Goal: Navigation & Orientation: Find specific page/section

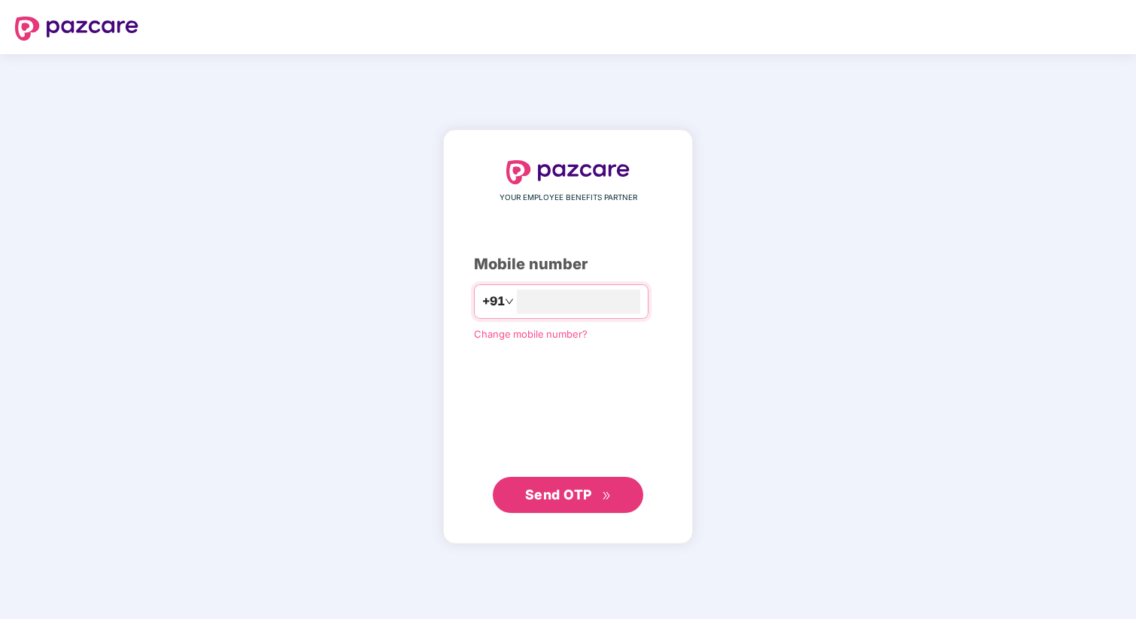
type input "**********"
click at [516, 499] on button "Send OTP" at bounding box center [568, 495] width 150 height 36
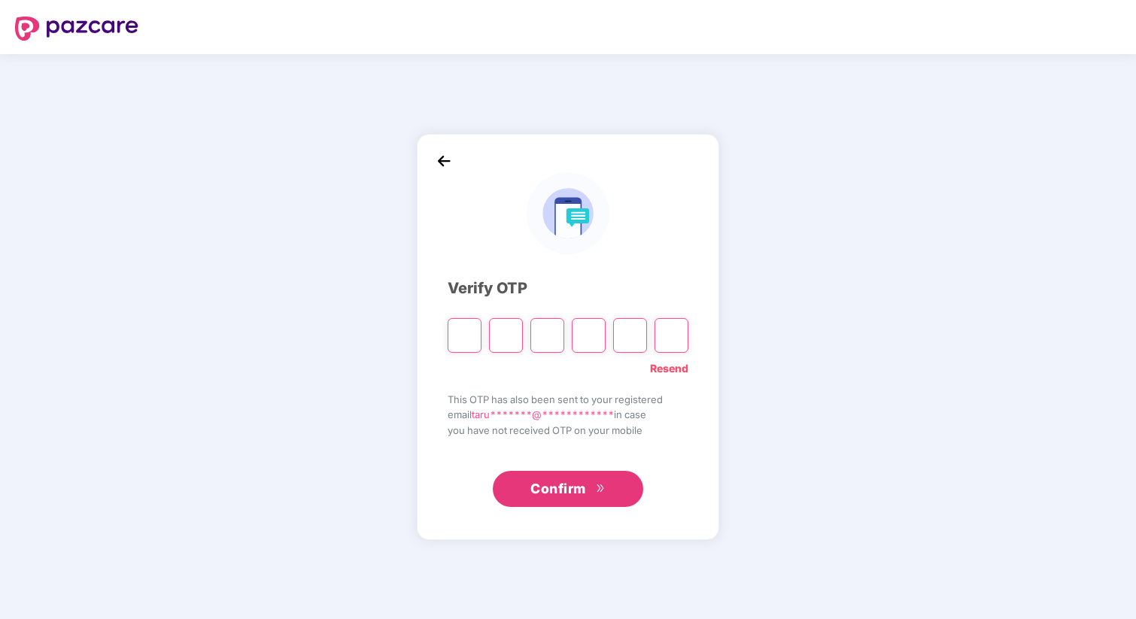
type input "*"
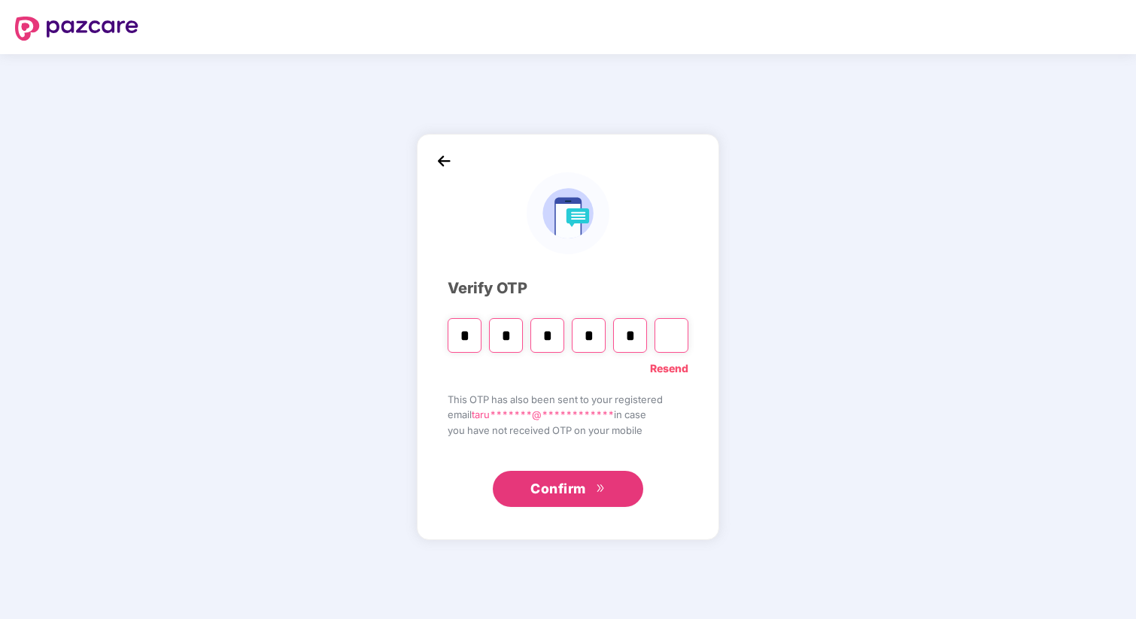
type input "*"
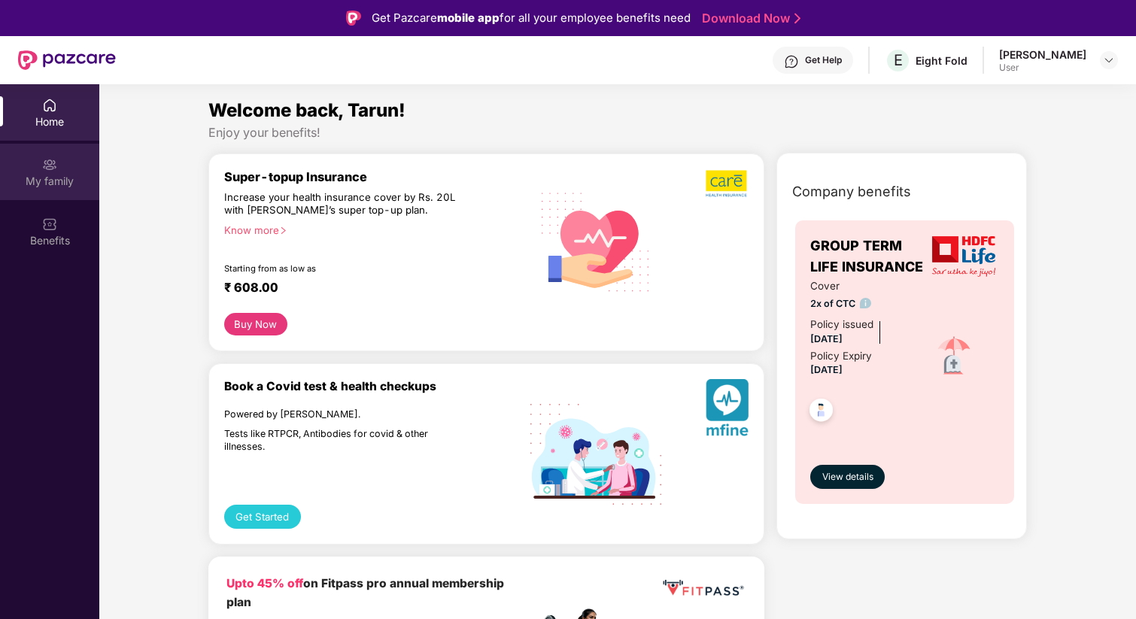
click at [26, 157] on div "My family" at bounding box center [49, 172] width 99 height 56
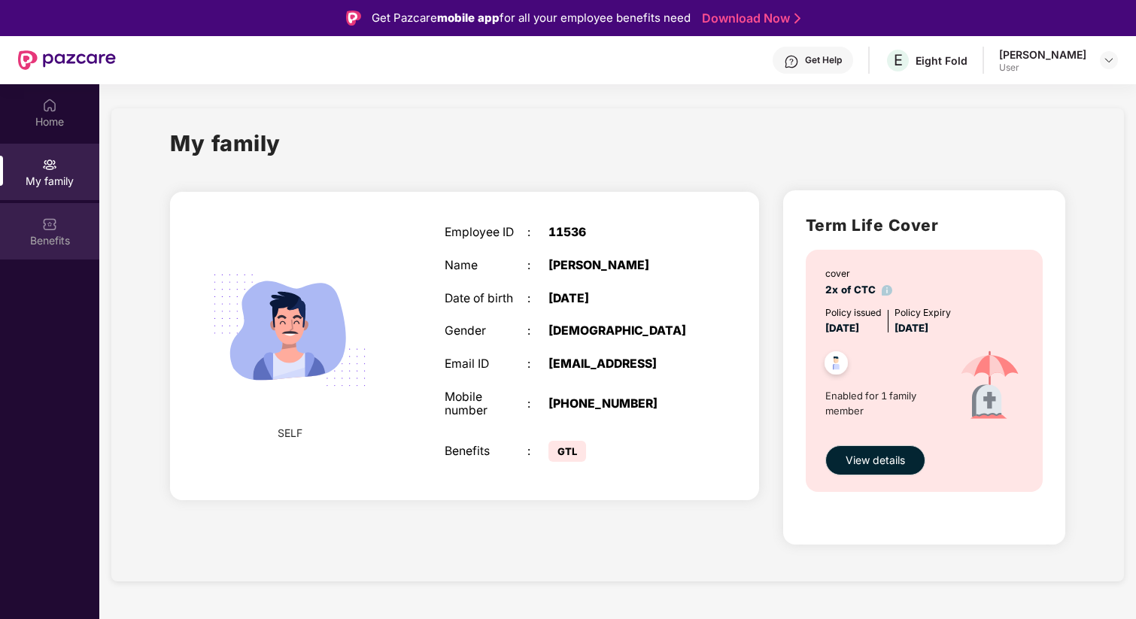
click at [48, 237] on div "Benefits" at bounding box center [49, 240] width 99 height 15
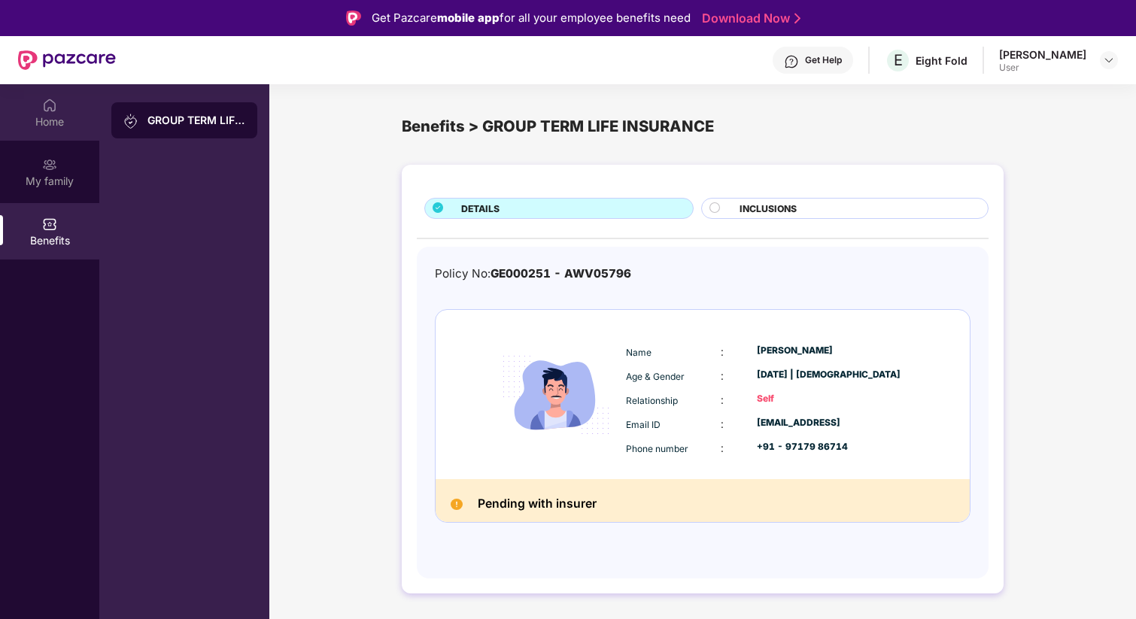
click at [77, 95] on div "Home" at bounding box center [49, 112] width 99 height 56
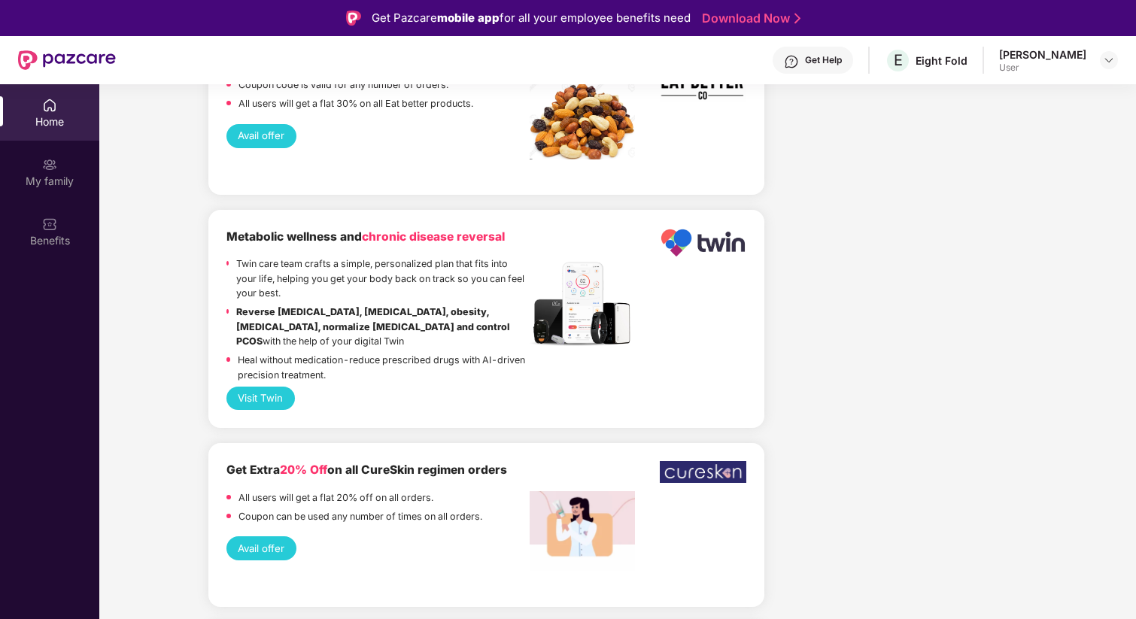
scroll to position [3411, 0]
